Goal: Find specific page/section

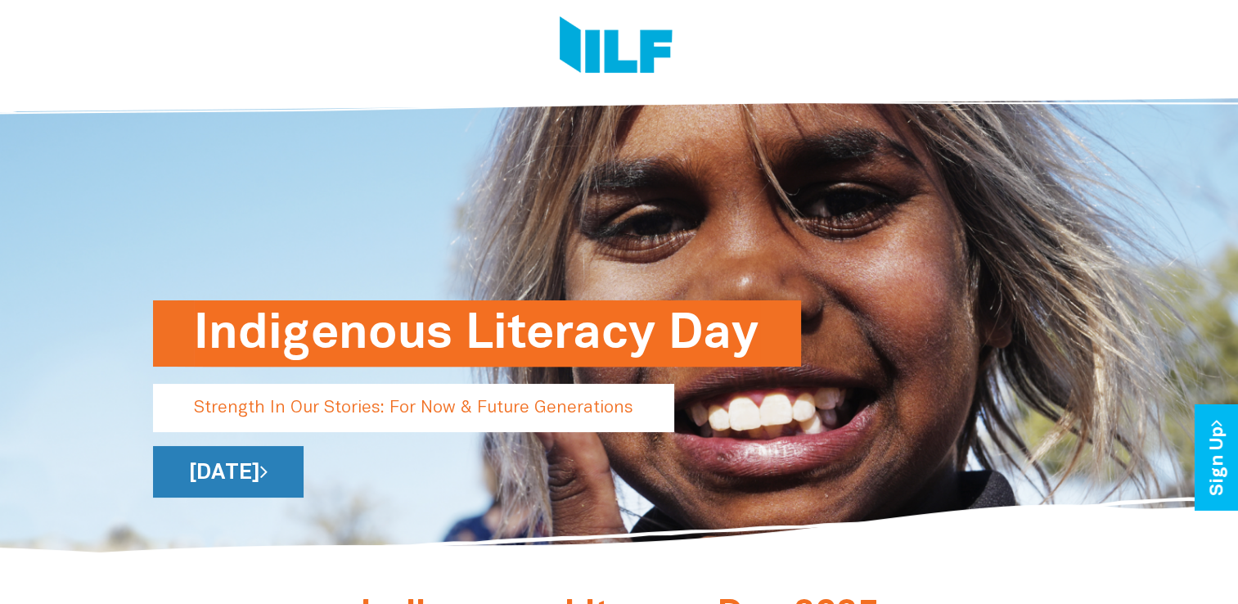
click at [303, 485] on link "[DATE]" at bounding box center [228, 472] width 151 height 52
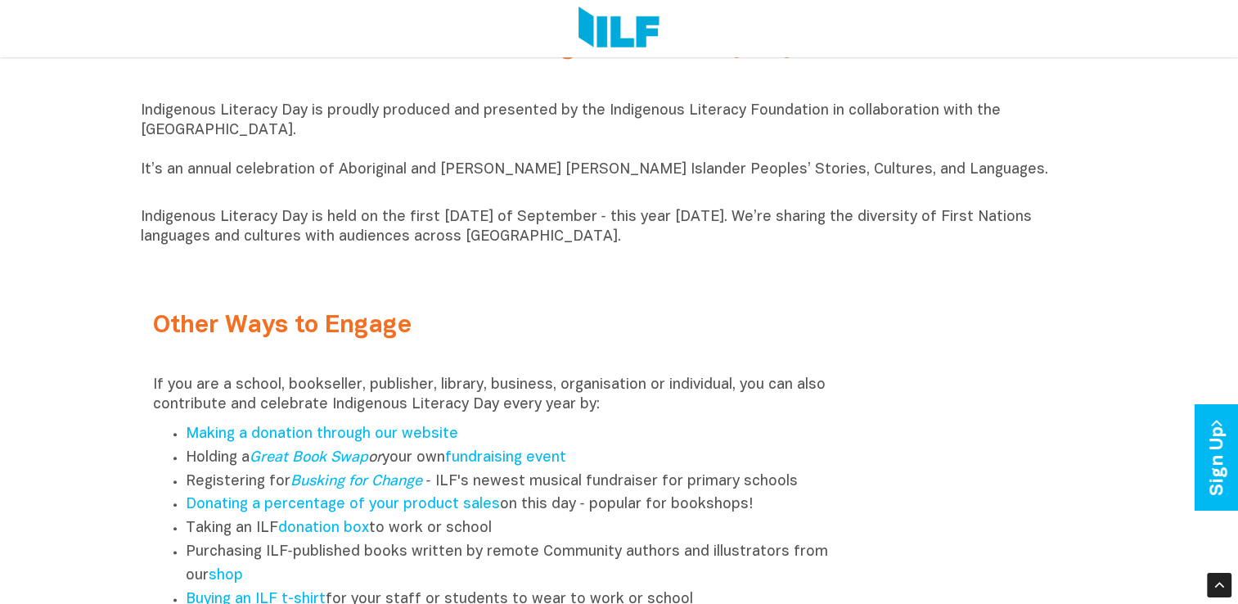
scroll to position [1523, 0]
